Goal: Transaction & Acquisition: Purchase product/service

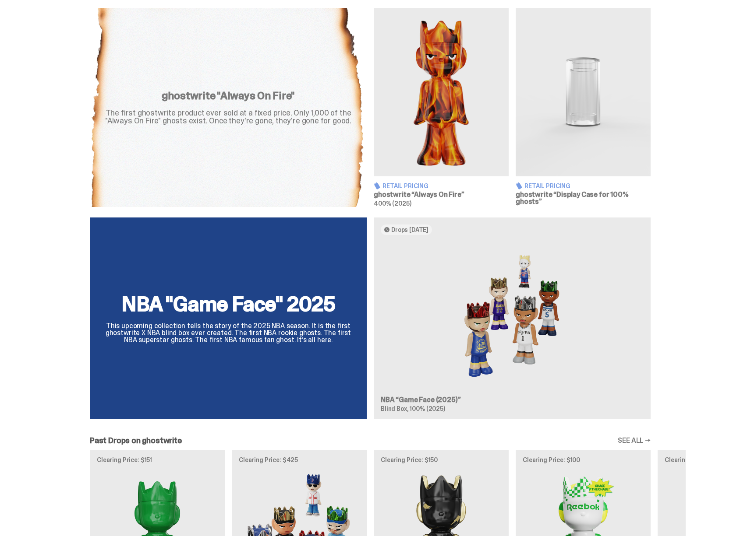
scroll to position [407, 0]
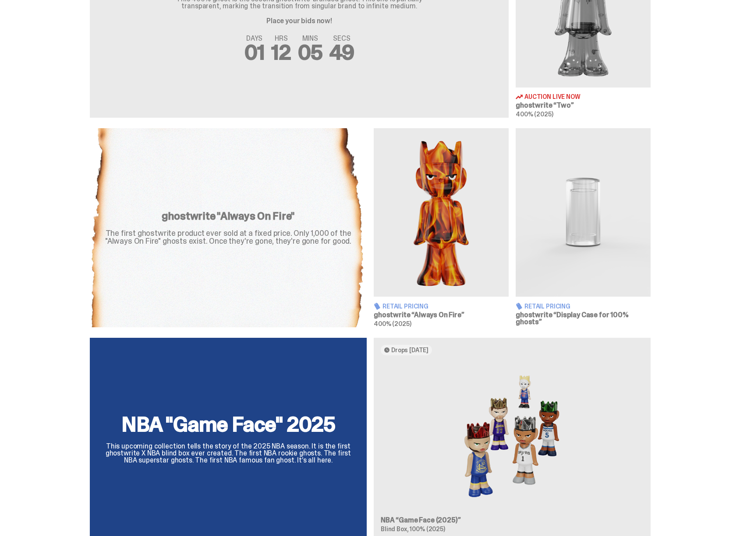
click at [558, 169] on img at bounding box center [582, 212] width 135 height 169
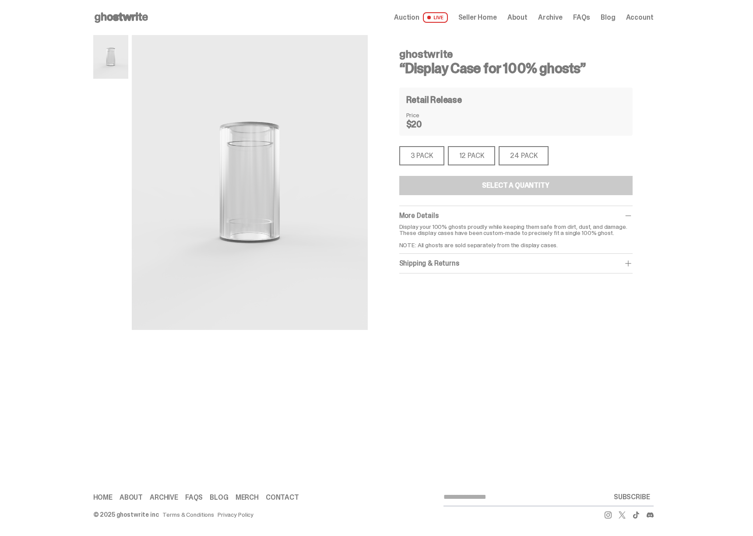
click at [468, 154] on div "12 PACK" at bounding box center [472, 155] width 48 height 19
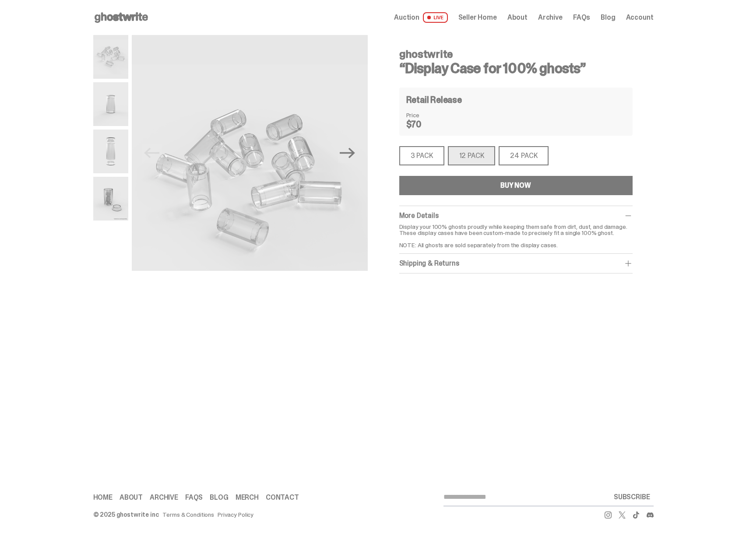
click at [519, 157] on div "24 PACK" at bounding box center [524, 155] width 50 height 19
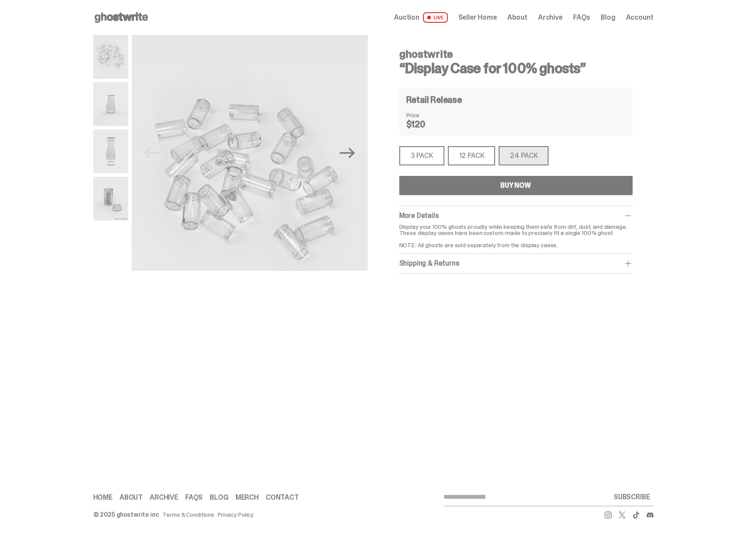
click at [426, 158] on div "3 PACK" at bounding box center [421, 155] width 45 height 19
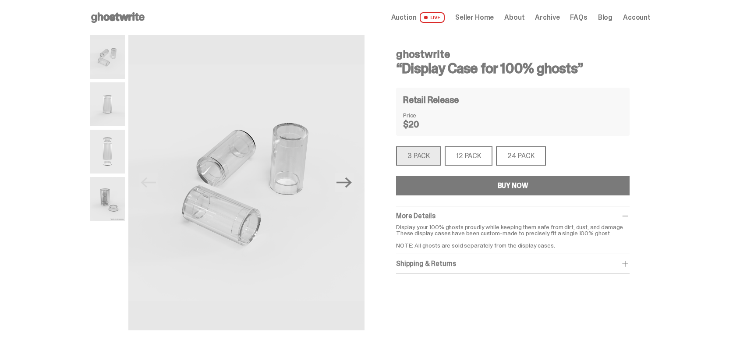
click at [394, 302] on div "ghostwrite “Display Case for 100% ghosts” Retail Release Price $20 3 PACK 3 PAC…" at bounding box center [512, 183] width 275 height 296
click at [391, 296] on div "ghostwrite “Display Case for 100% ghosts” Retail Release Price $20 3 PACK 3 PAC…" at bounding box center [512, 183] width 275 height 296
click at [473, 153] on div "12 PACK" at bounding box center [468, 155] width 48 height 19
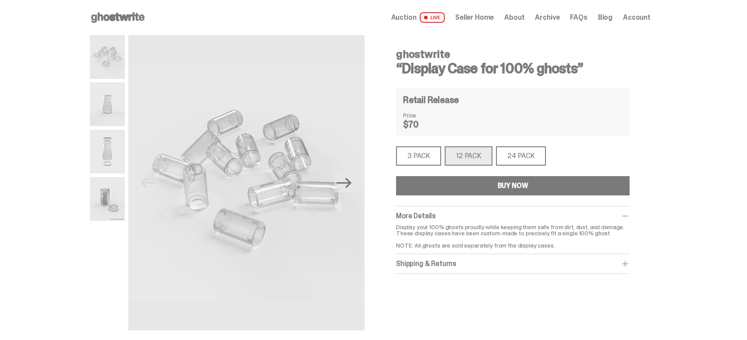
click at [512, 152] on div "24 PACK" at bounding box center [521, 155] width 50 height 19
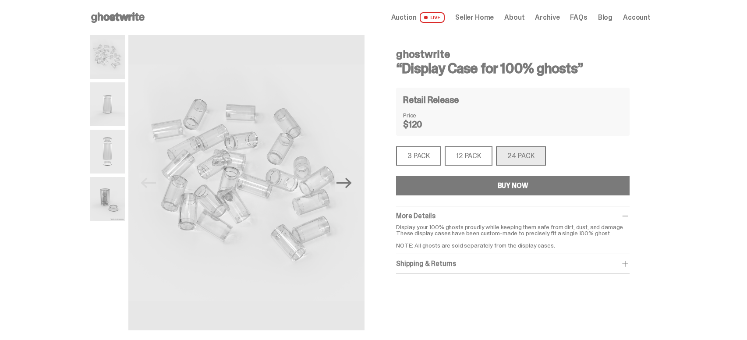
click at [480, 157] on div "12 PACK" at bounding box center [468, 155] width 48 height 19
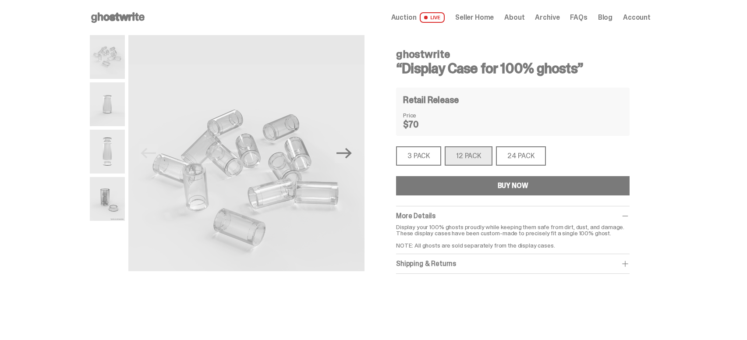
click at [429, 156] on div "3 PACK" at bounding box center [418, 155] width 45 height 19
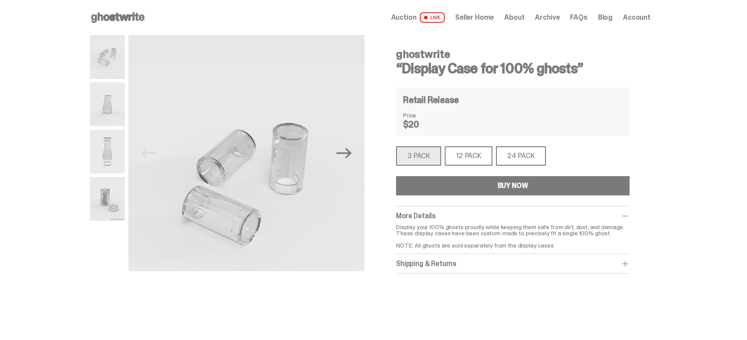
click at [472, 156] on div "12 PACK" at bounding box center [468, 155] width 48 height 19
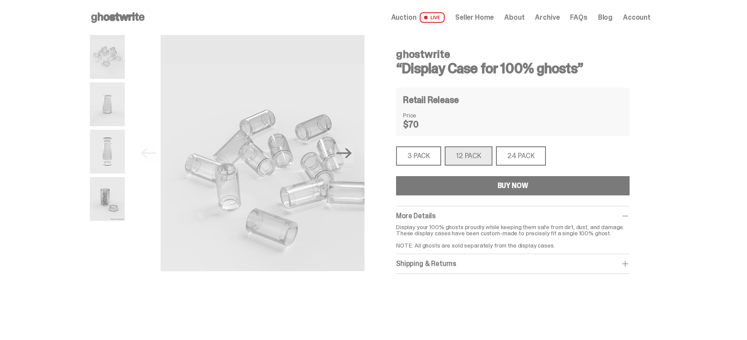
click at [118, 227] on div "Previous Next" at bounding box center [227, 153] width 275 height 236
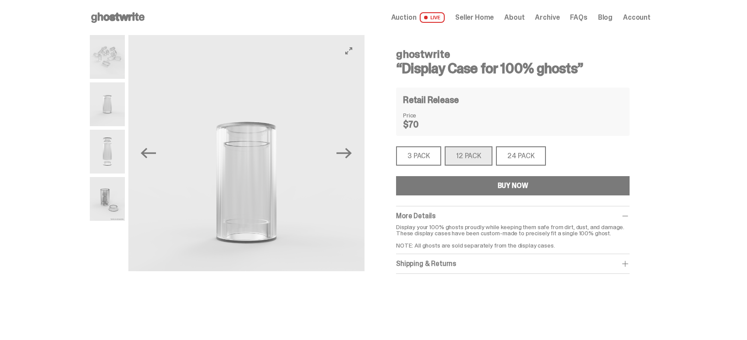
click at [204, 232] on img at bounding box center [246, 182] width 236 height 295
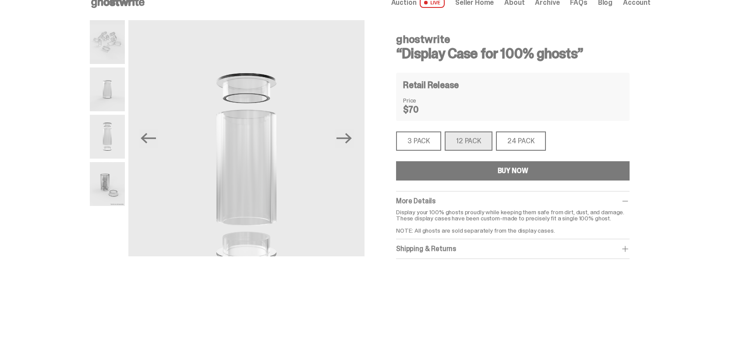
scroll to position [74, 0]
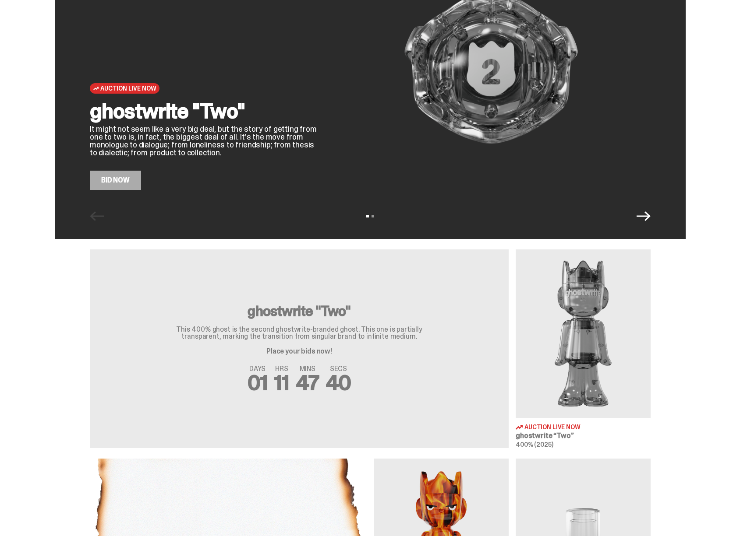
scroll to position [182, 0]
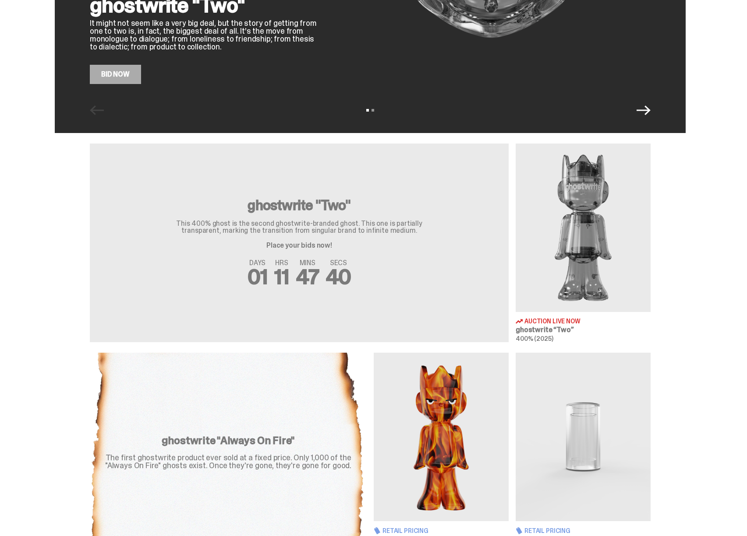
click at [603, 259] on img at bounding box center [582, 228] width 135 height 169
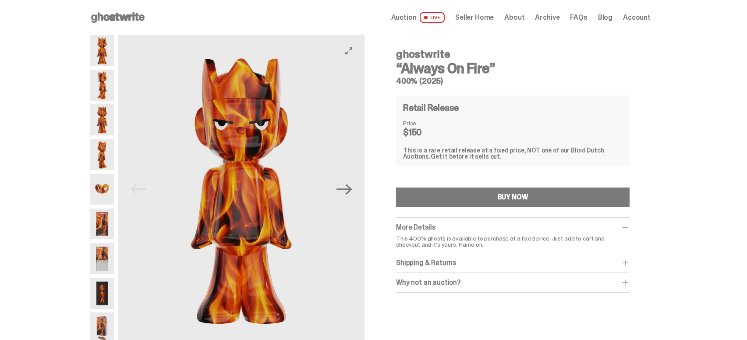
click at [345, 290] on img at bounding box center [241, 189] width 247 height 308
